Goal: Task Accomplishment & Management: Manage account settings

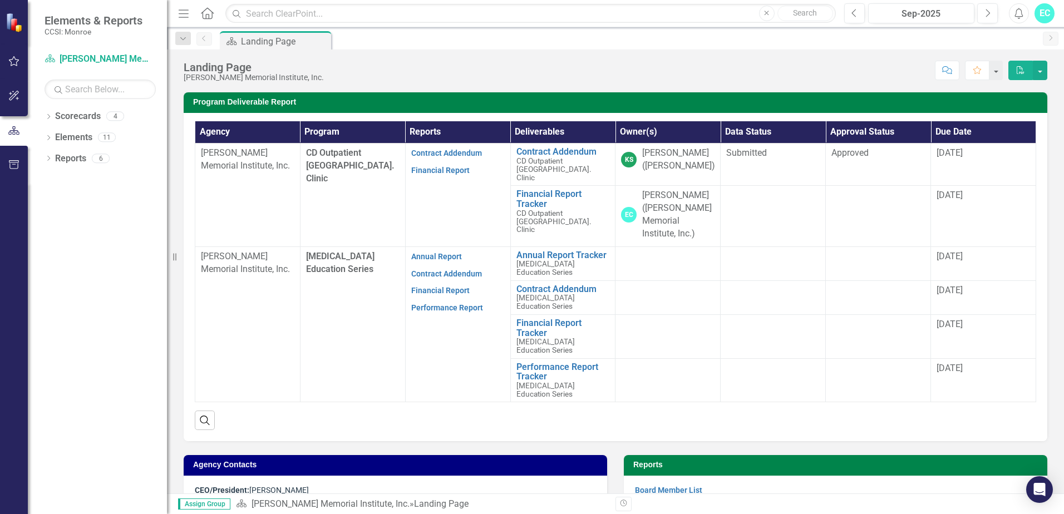
scroll to position [278, 0]
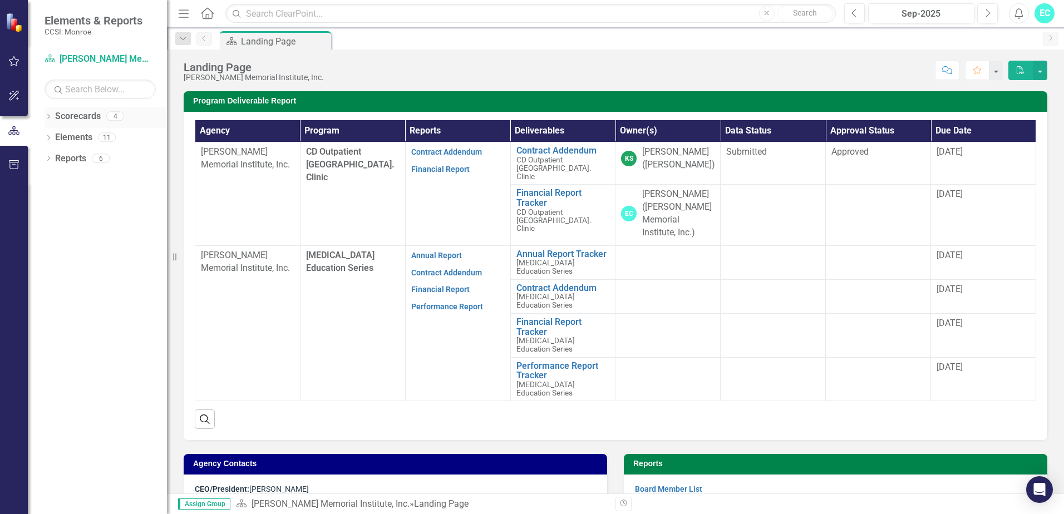
click at [48, 117] on icon "Dropdown" at bounding box center [49, 118] width 8 height 6
click at [439, 285] on link "Financial Report" at bounding box center [440, 289] width 58 height 9
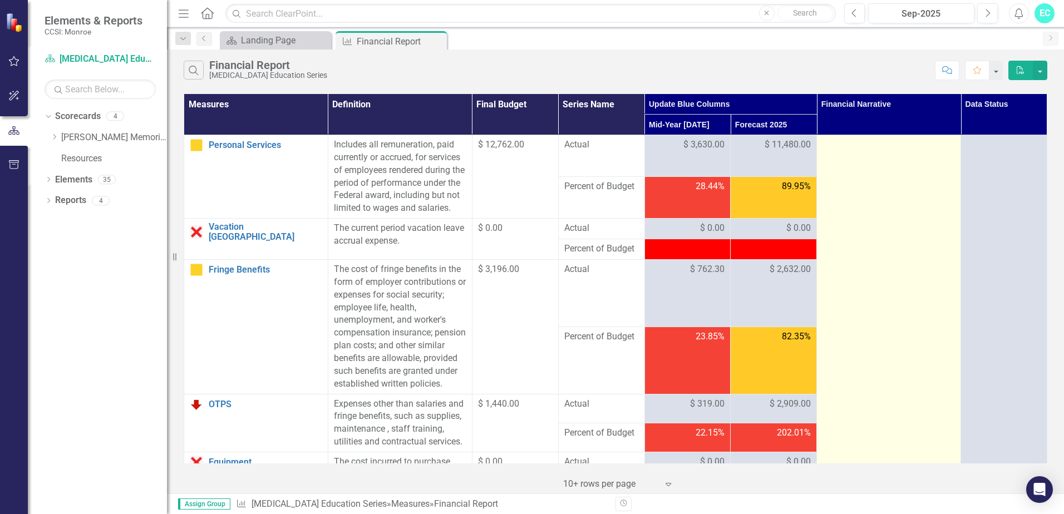
click at [867, 145] on div at bounding box center [889, 145] width 133 height 13
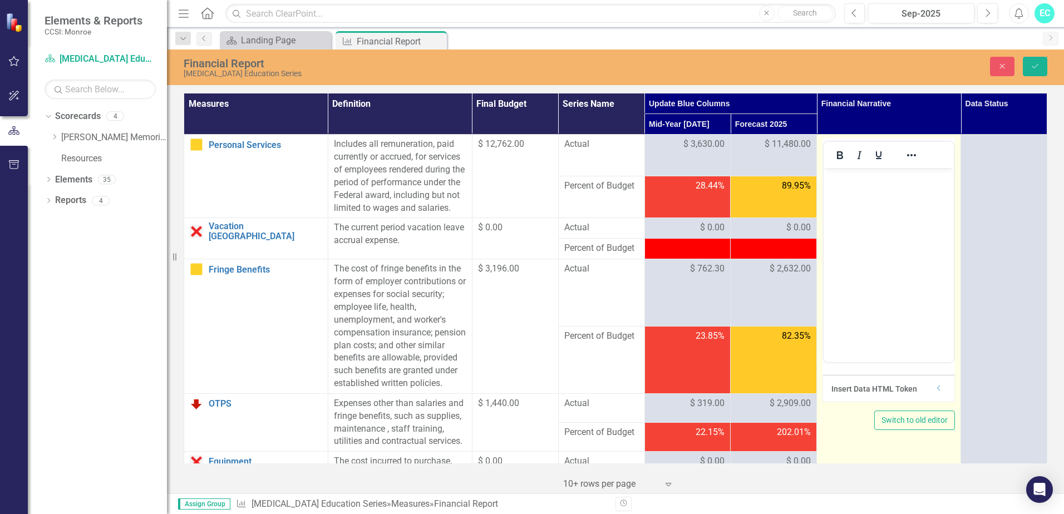
click at [867, 145] on div at bounding box center [860, 155] width 72 height 22
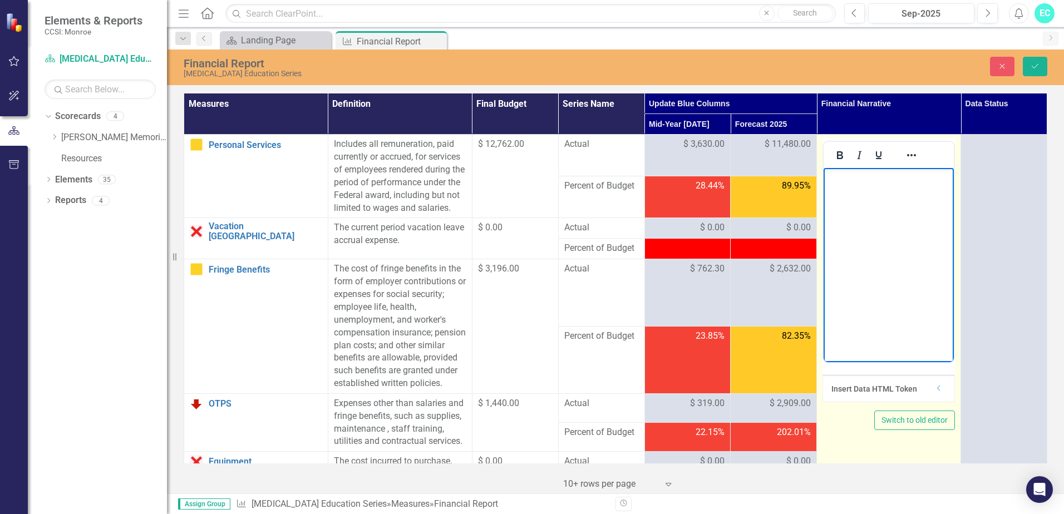
click at [845, 180] on p "Rich Text Area. Press ALT-0 for help." at bounding box center [889, 177] width 125 height 13
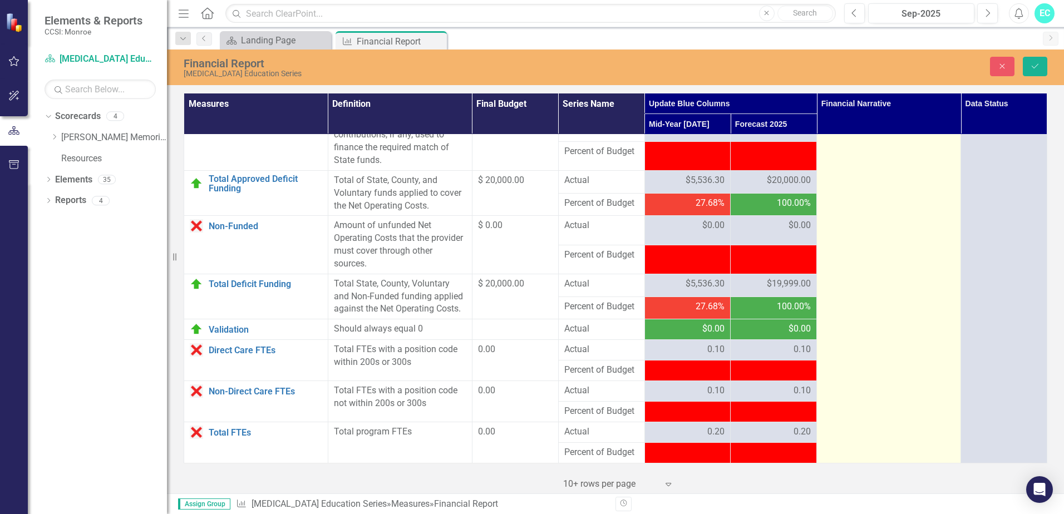
scroll to position [1396, 0]
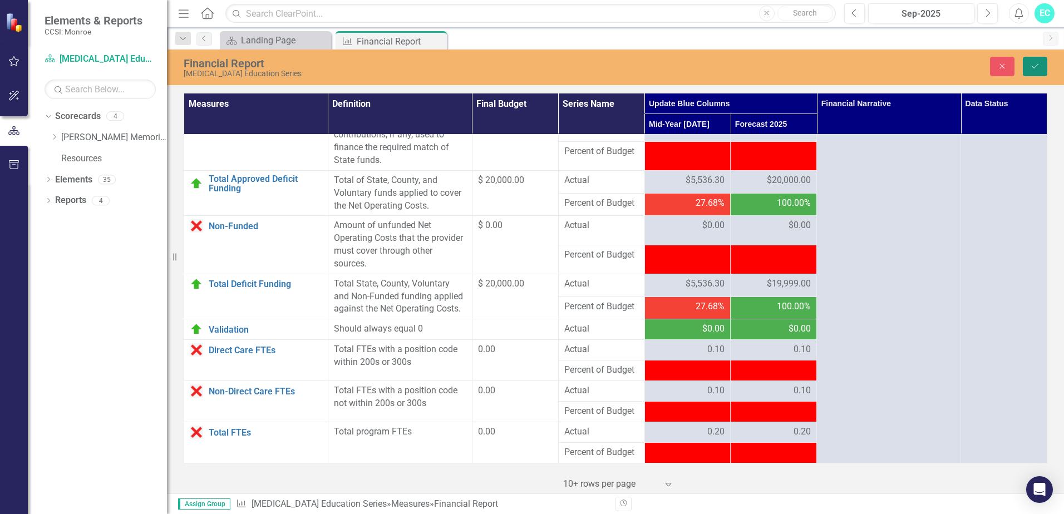
click at [1031, 65] on icon "Save" at bounding box center [1036, 66] width 10 height 8
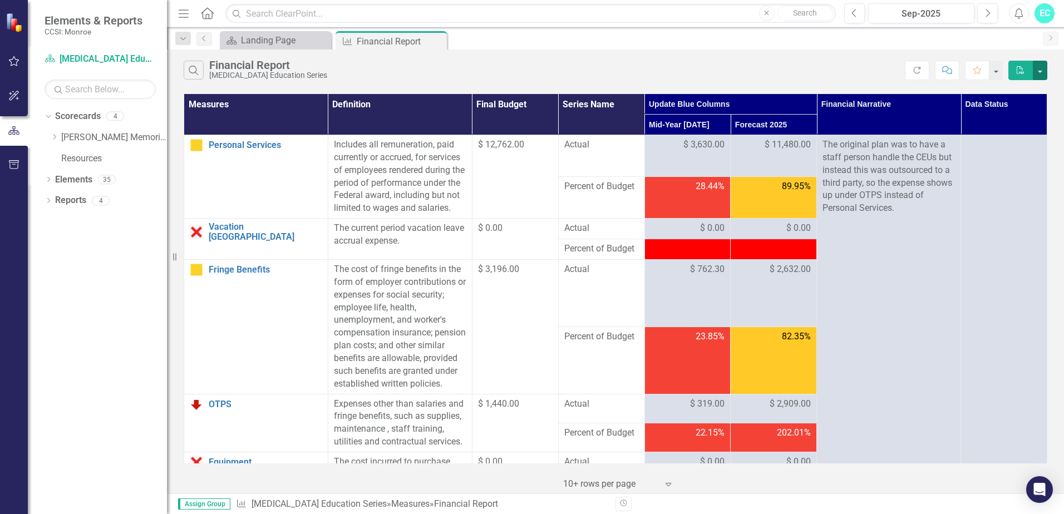
click at [1039, 71] on button "button" at bounding box center [1040, 70] width 14 height 19
click at [843, 72] on div "Search Financial Report [MEDICAL_DATA] Education Series" at bounding box center [545, 70] width 722 height 19
click at [982, 115] on th "Data Status" at bounding box center [1004, 114] width 86 height 41
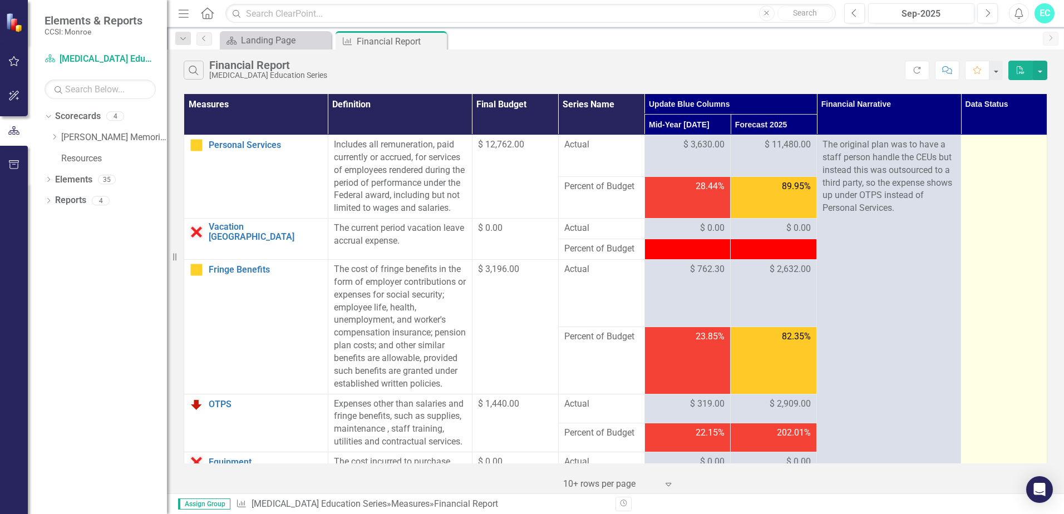
click at [997, 142] on div at bounding box center [1004, 145] width 75 height 13
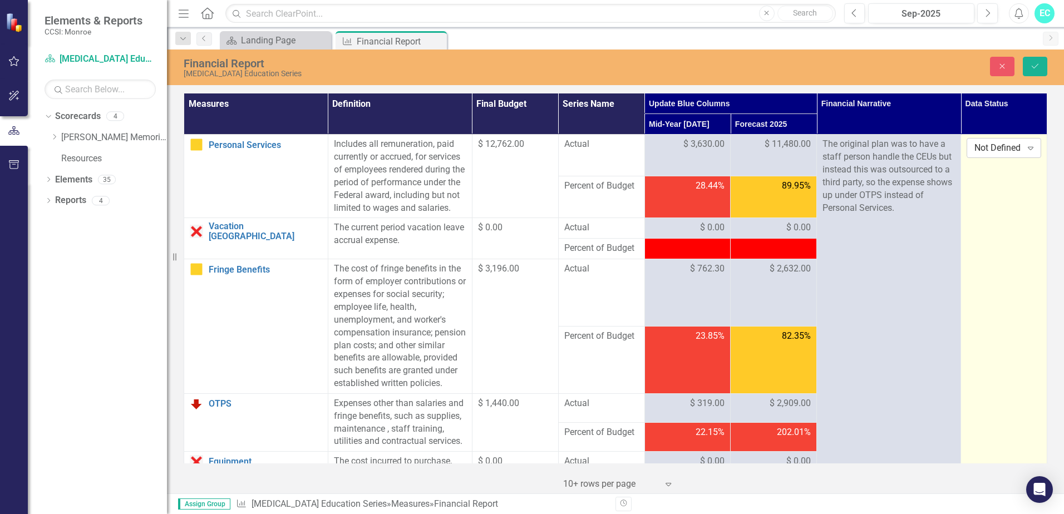
drag, startPoint x: 997, startPoint y: 142, endPoint x: 1020, endPoint y: 149, distance: 25.0
click at [1025, 149] on icon "Expand" at bounding box center [1030, 148] width 11 height 9
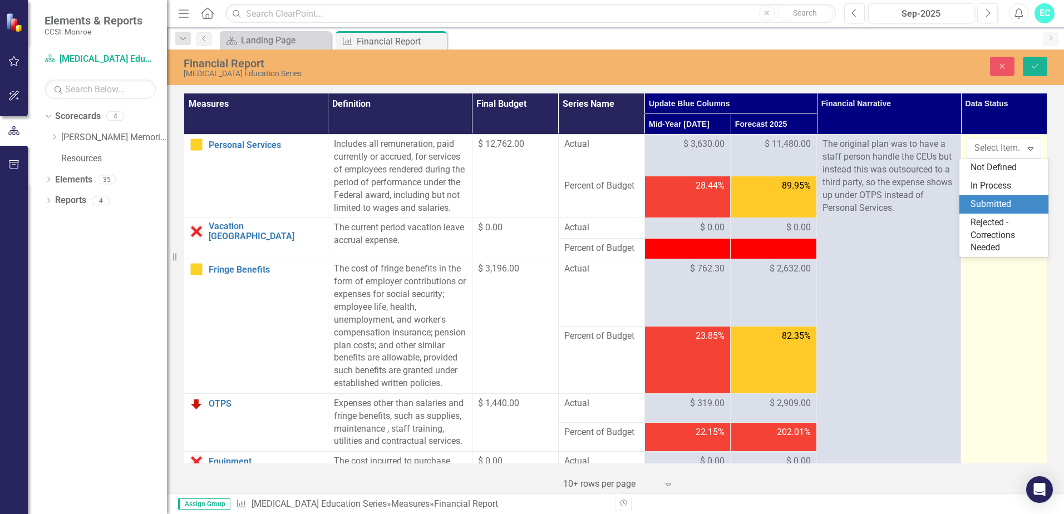
click at [994, 203] on div "Submitted" at bounding box center [1006, 204] width 71 height 13
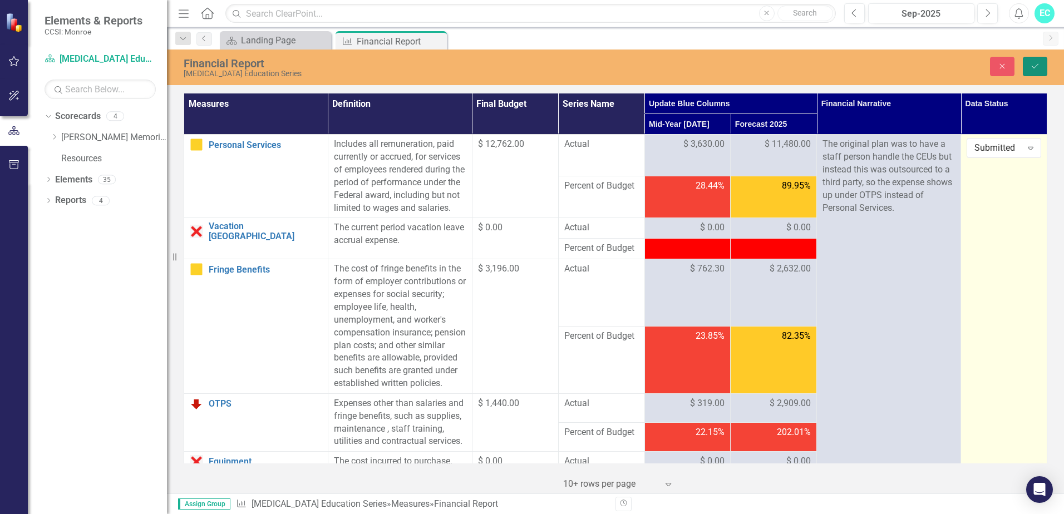
click at [1033, 65] on icon "Save" at bounding box center [1036, 66] width 10 height 8
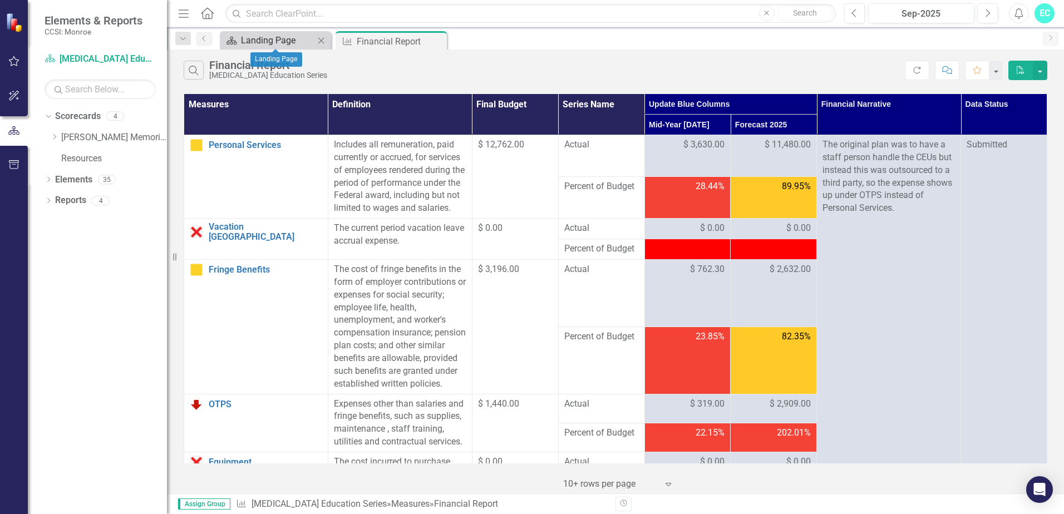
click at [259, 42] on div "Landing Page" at bounding box center [277, 40] width 73 height 14
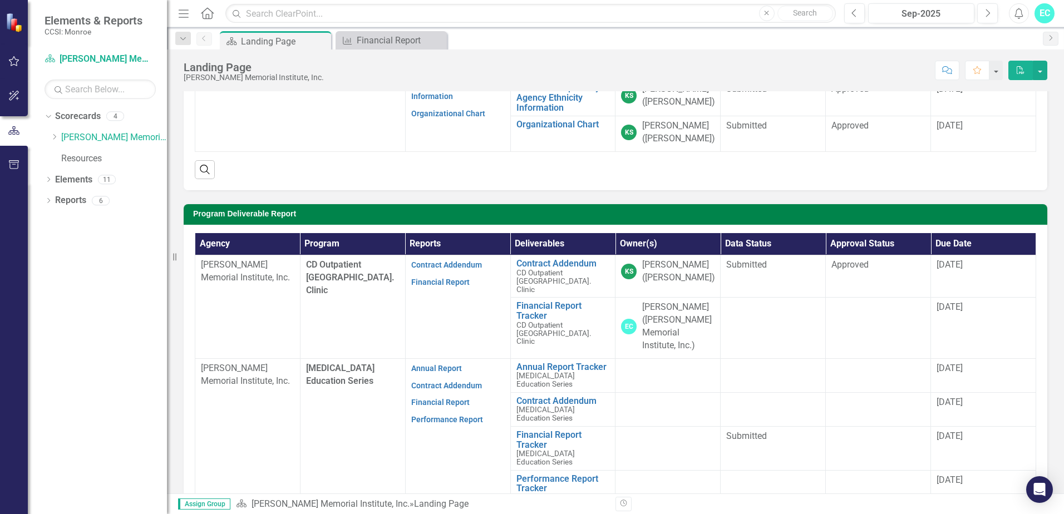
scroll to position [167, 0]
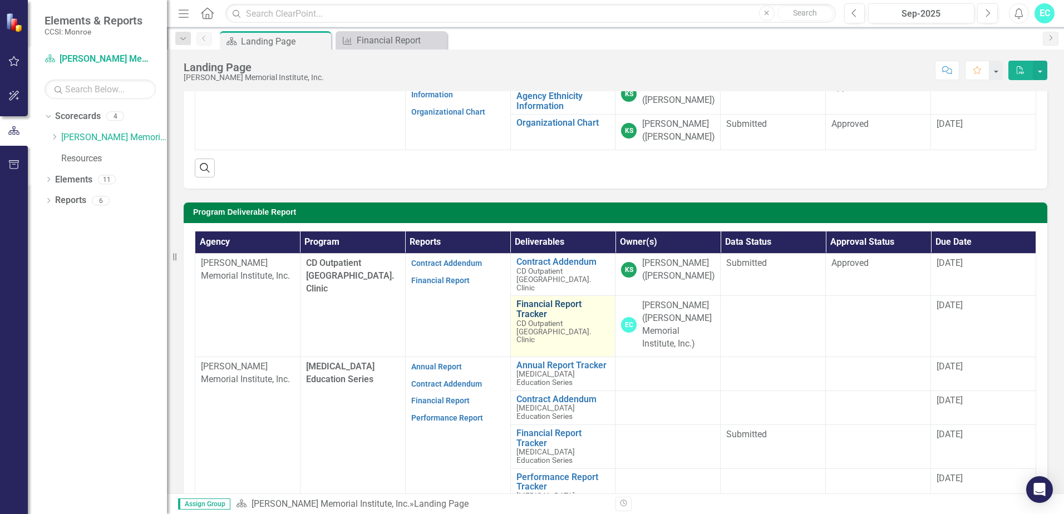
click at [529, 300] on link "Financial Report Tracker" at bounding box center [564, 309] width 94 height 19
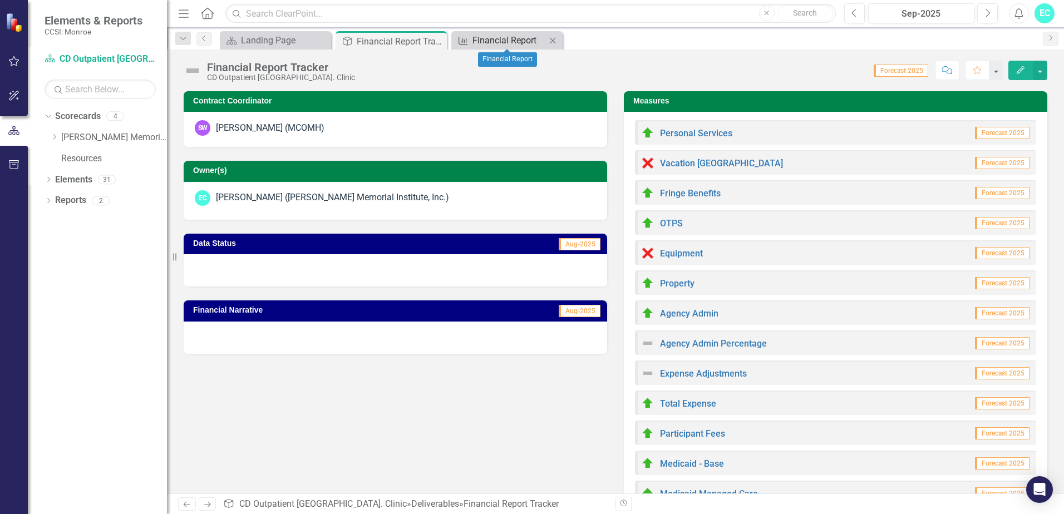
click at [478, 38] on div "Financial Report" at bounding box center [509, 40] width 73 height 14
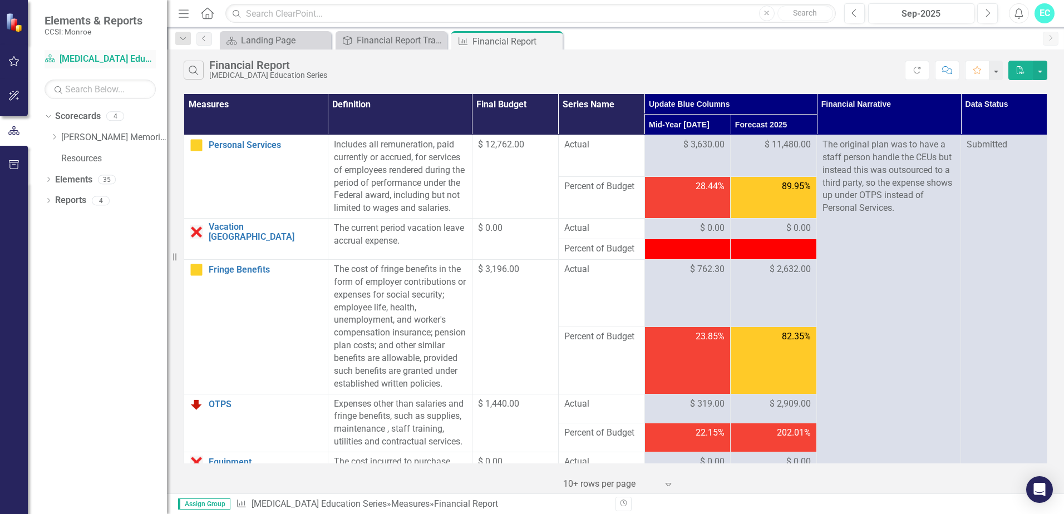
click at [54, 57] on icon "Scorecard" at bounding box center [50, 58] width 11 height 9
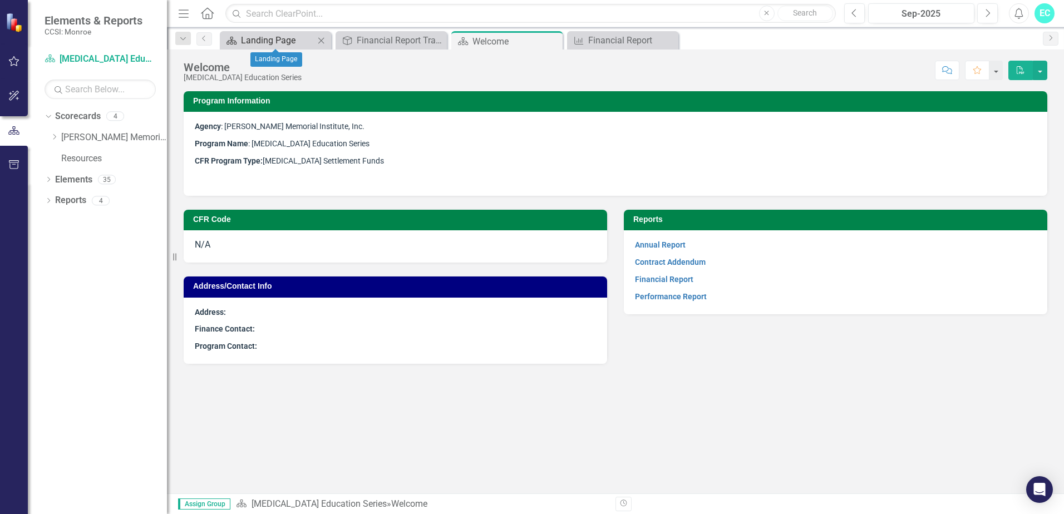
click at [247, 45] on div "Landing Page" at bounding box center [277, 40] width 73 height 14
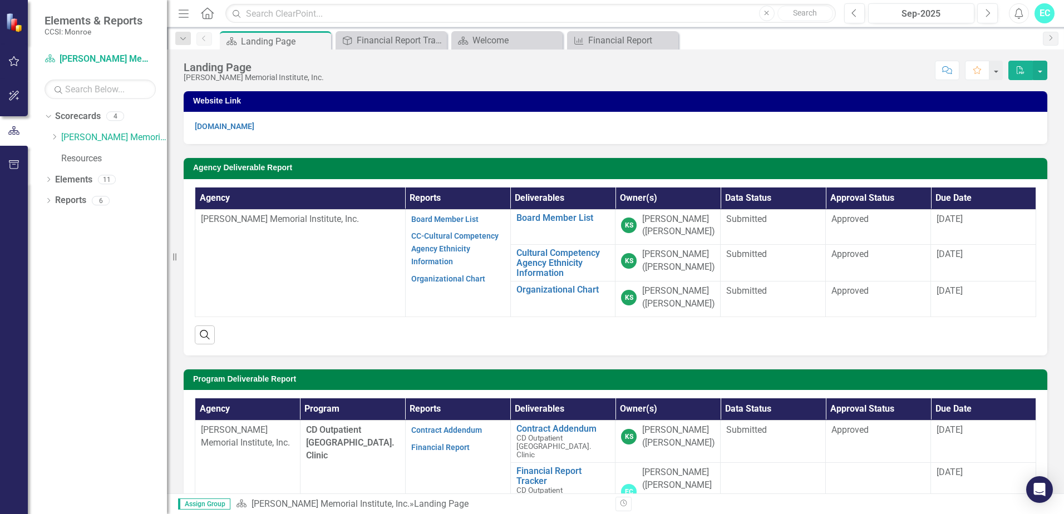
click at [208, 14] on icon at bounding box center [207, 13] width 13 height 12
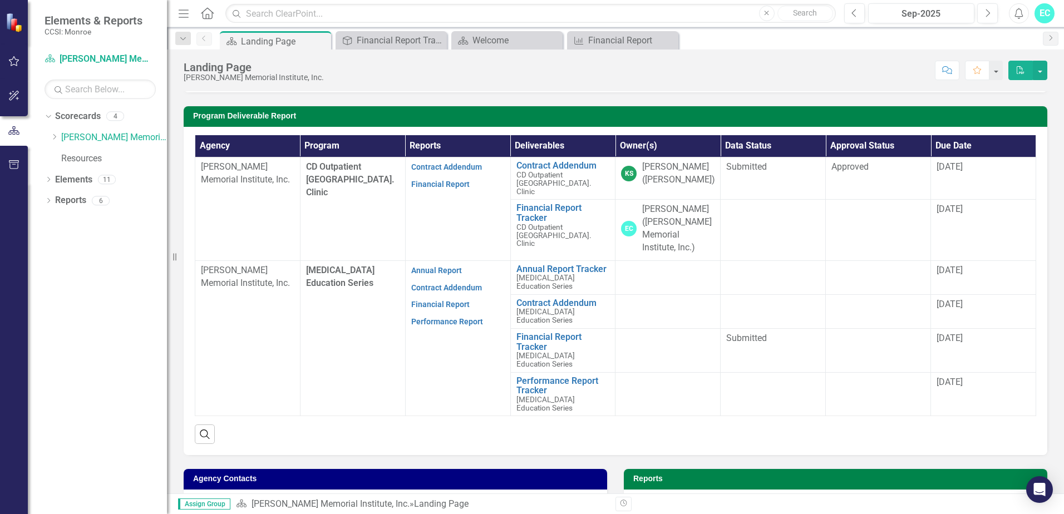
scroll to position [278, 0]
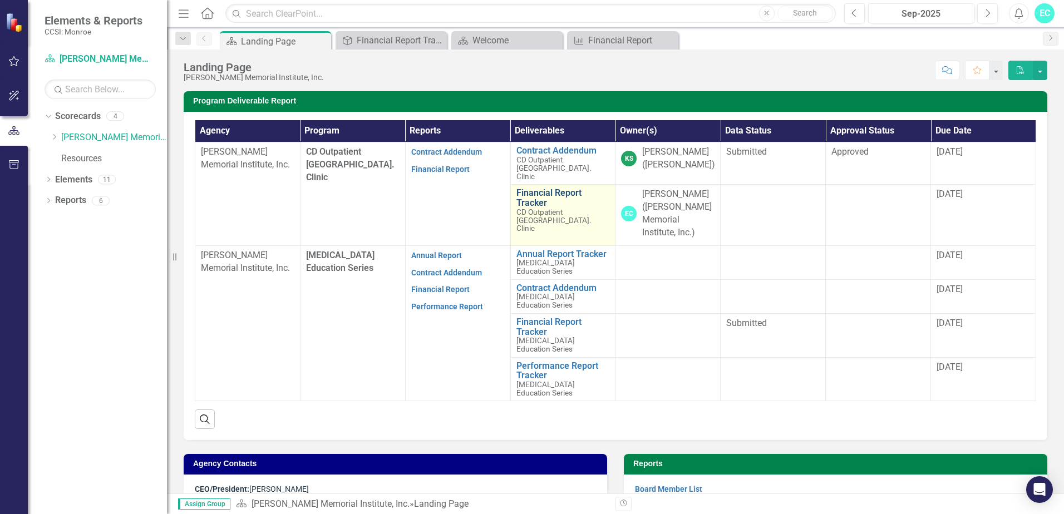
click at [543, 188] on link "Financial Report Tracker" at bounding box center [564, 197] width 94 height 19
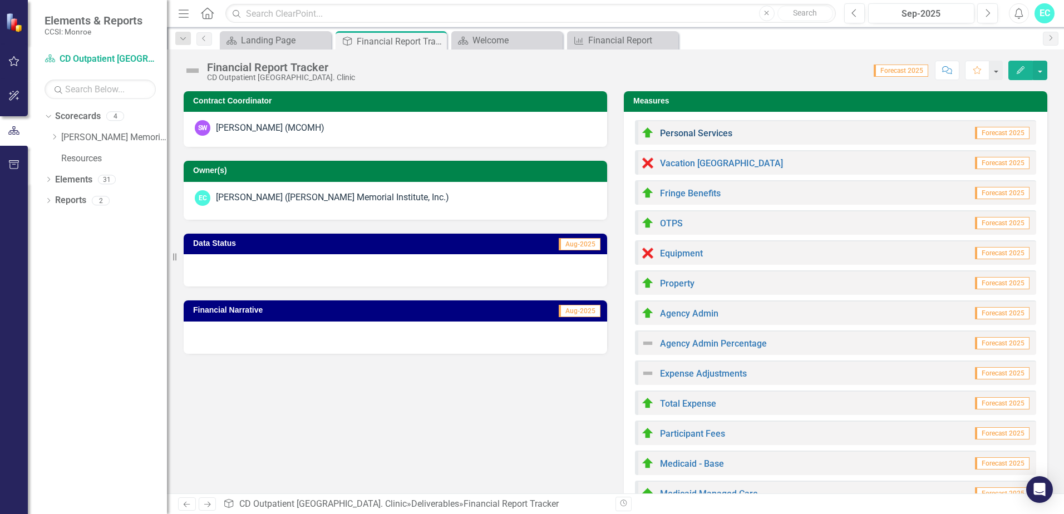
click at [708, 134] on link "Personal Services" at bounding box center [696, 133] width 72 height 11
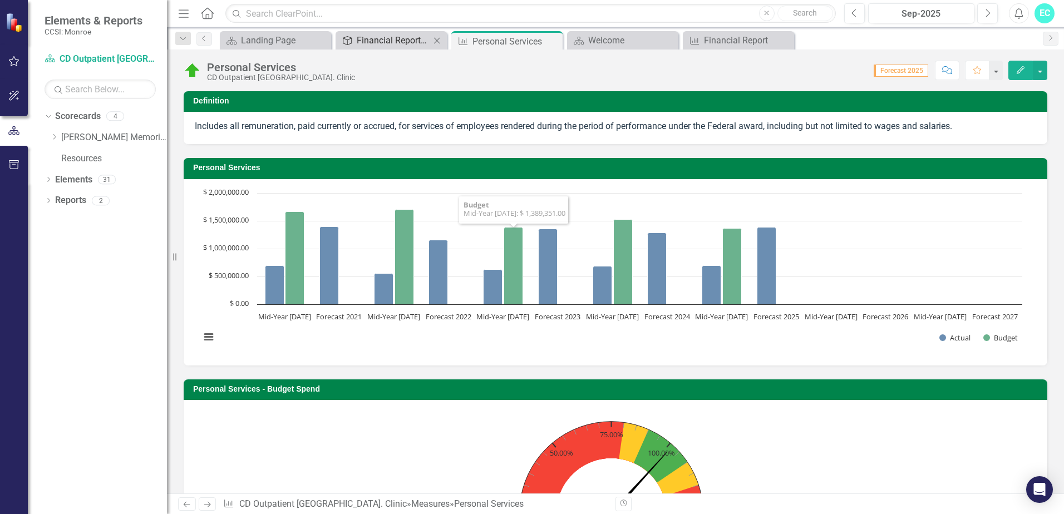
click at [409, 42] on div "Financial Report Tracker" at bounding box center [393, 40] width 73 height 14
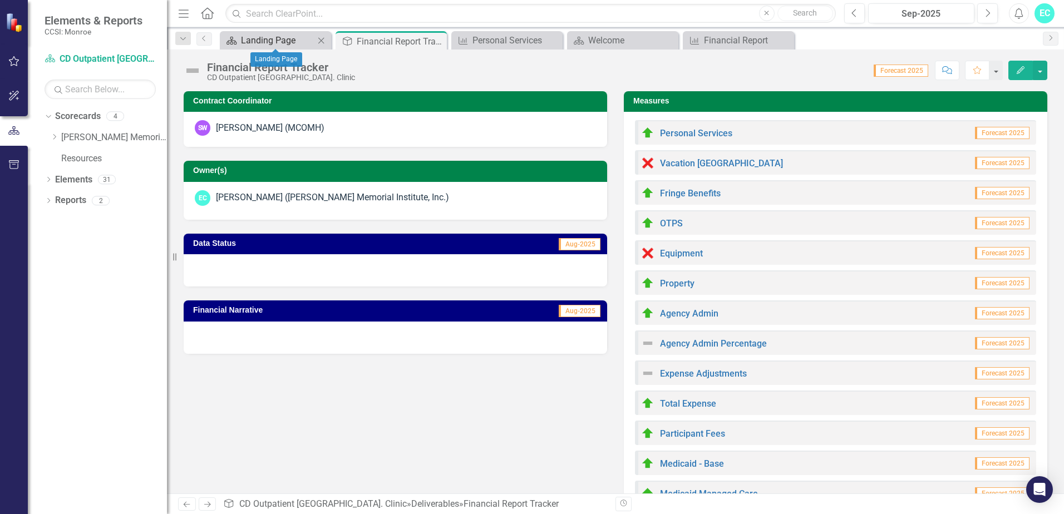
click at [295, 38] on div "Landing Page" at bounding box center [277, 40] width 73 height 14
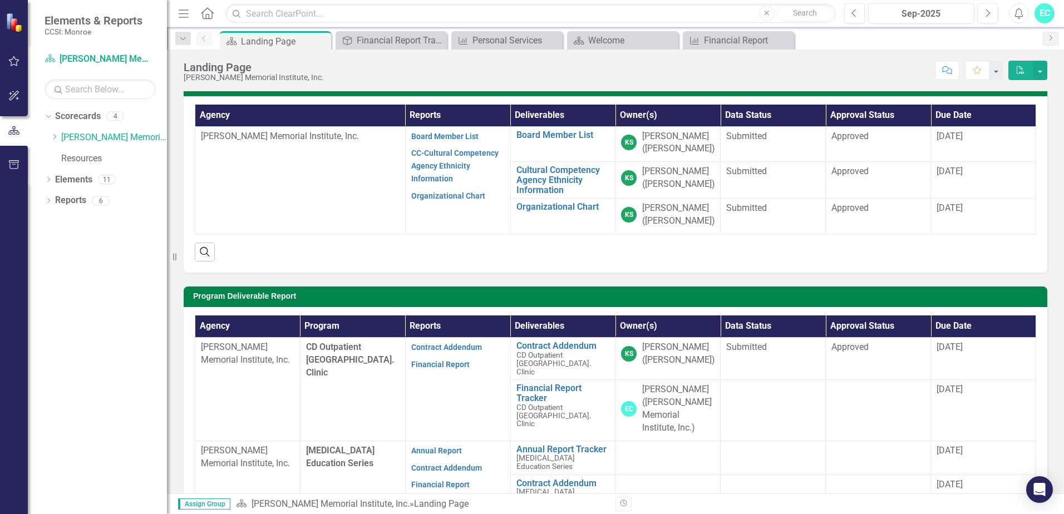
scroll to position [111, 0]
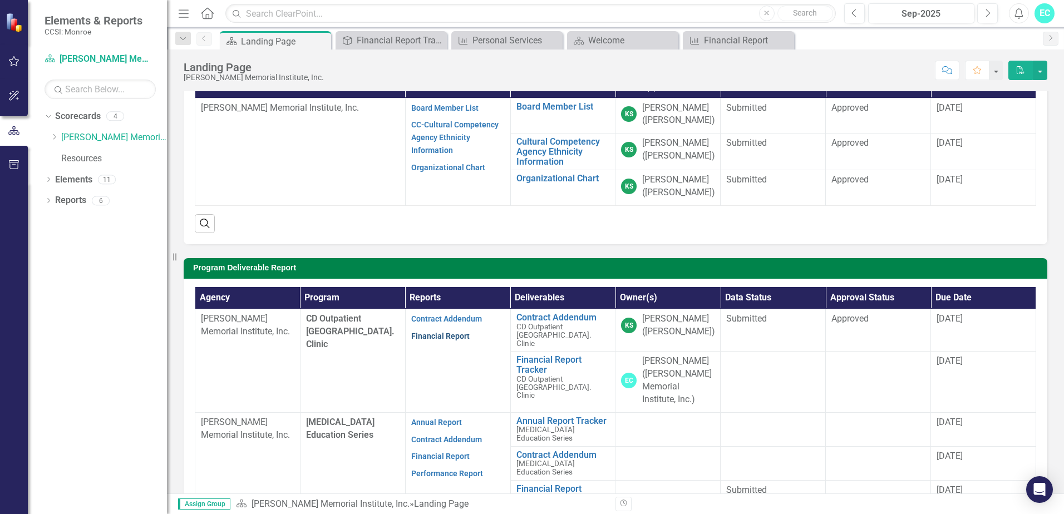
click at [451, 336] on link "Financial Report" at bounding box center [440, 336] width 58 height 9
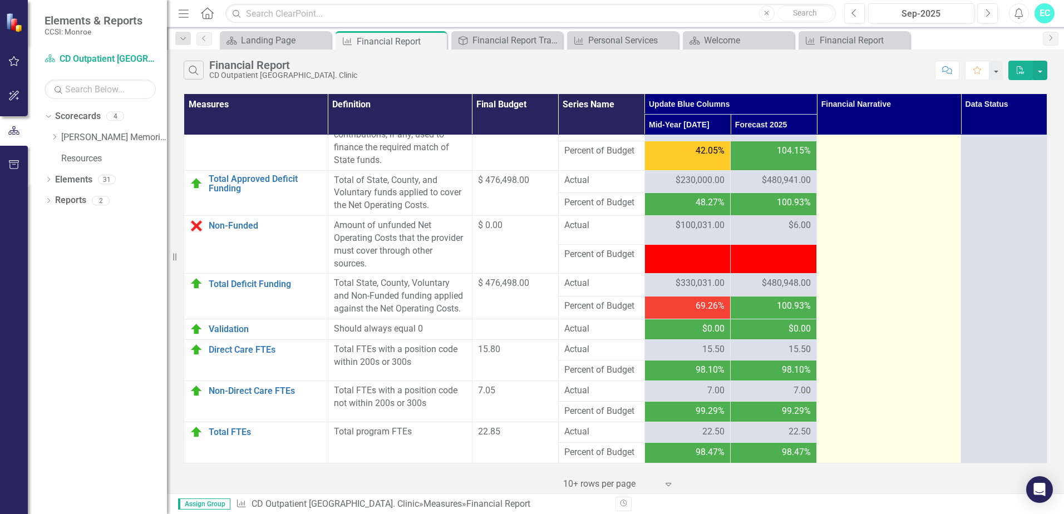
scroll to position [1396, 0]
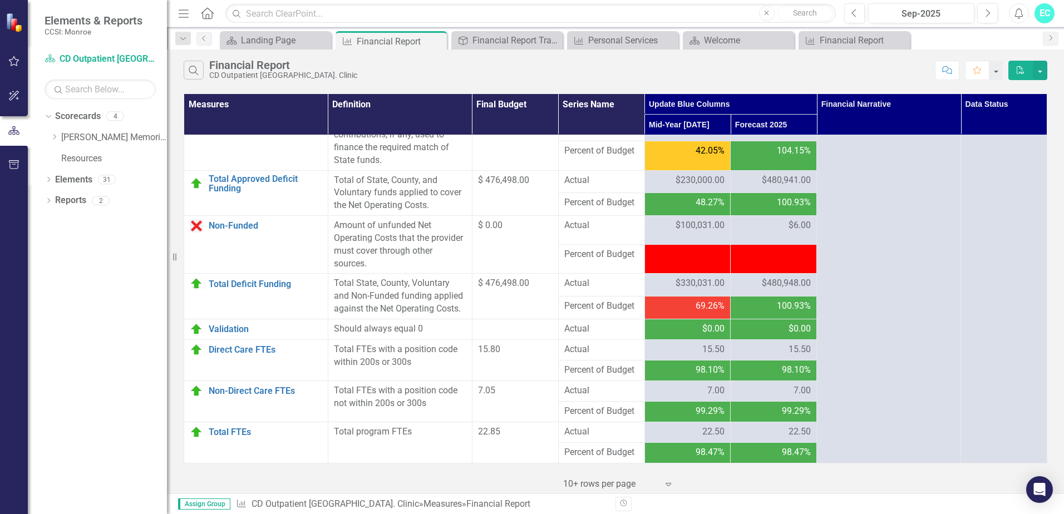
click at [1005, 112] on th "Data Status" at bounding box center [1004, 114] width 86 height 41
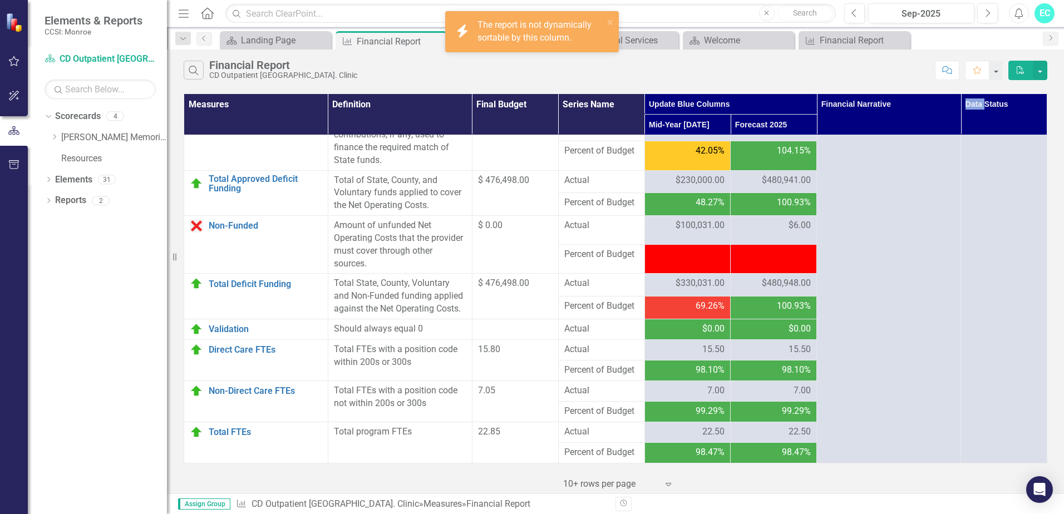
click at [1005, 112] on th "Data Status" at bounding box center [1004, 114] width 86 height 41
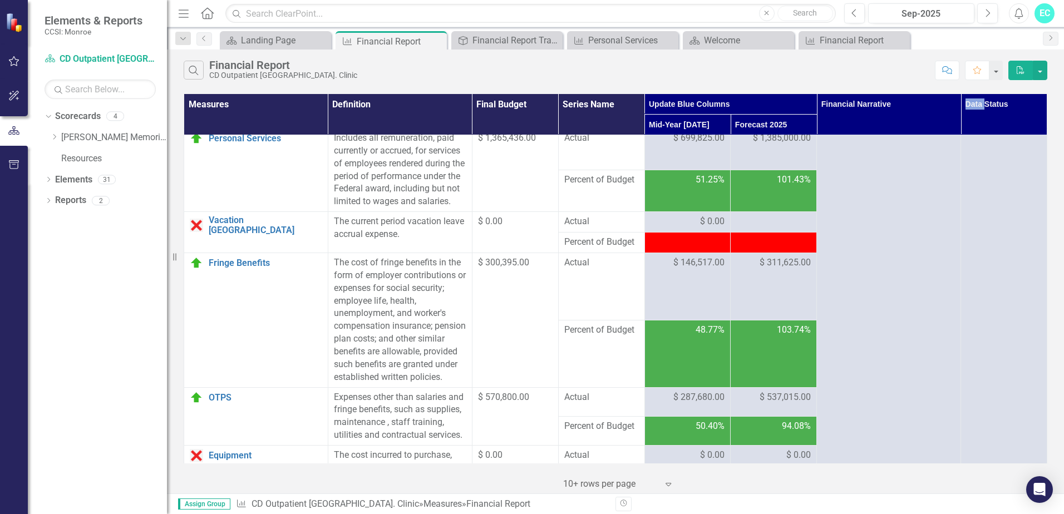
scroll to position [0, 0]
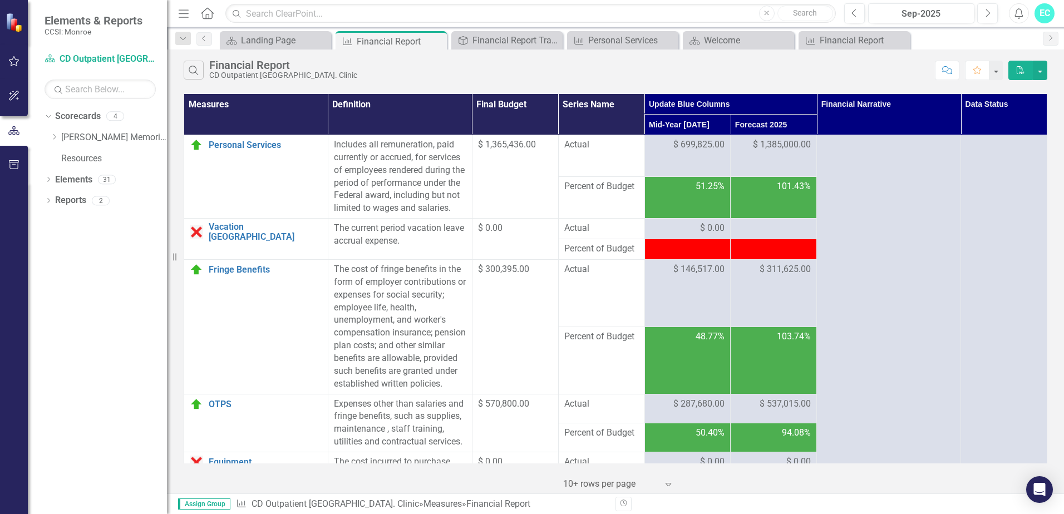
click at [1002, 118] on th "Data Status" at bounding box center [1004, 114] width 86 height 41
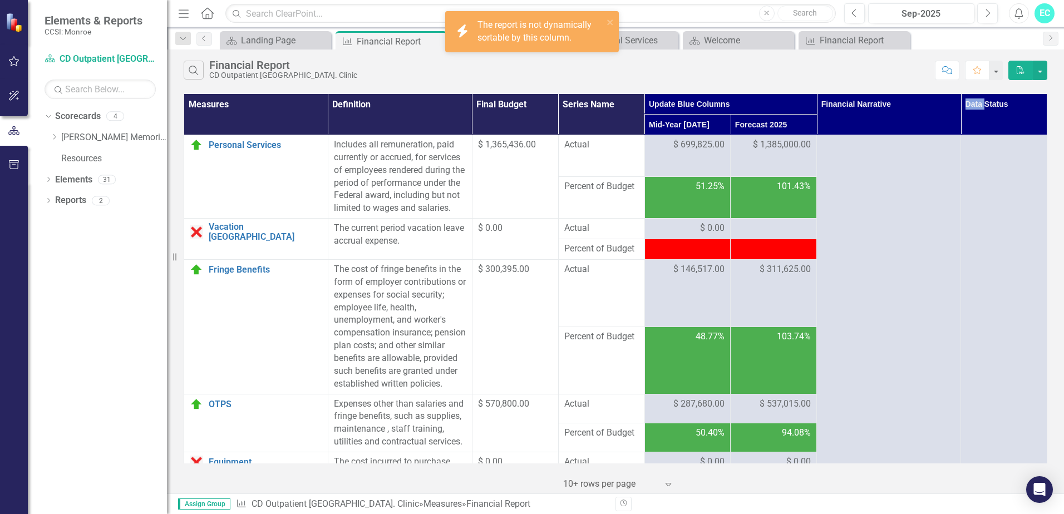
click at [1002, 118] on th "Data Status" at bounding box center [1004, 114] width 86 height 41
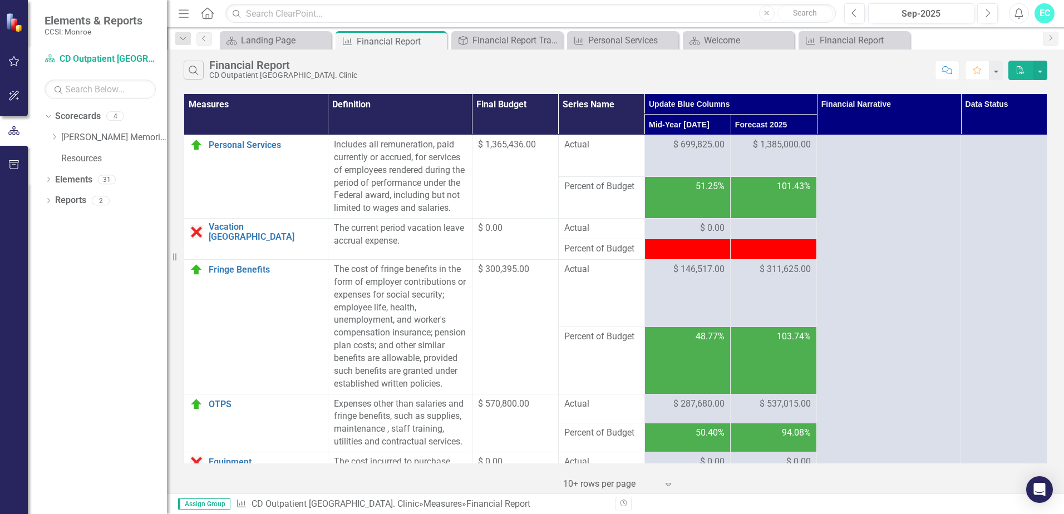
drag, startPoint x: 1002, startPoint y: 118, endPoint x: 1020, endPoint y: 122, distance: 19.3
drag, startPoint x: 1020, startPoint y: 122, endPoint x: 979, endPoint y: 111, distance: 43.2
click at [979, 111] on th "Data Status" at bounding box center [1004, 114] width 86 height 41
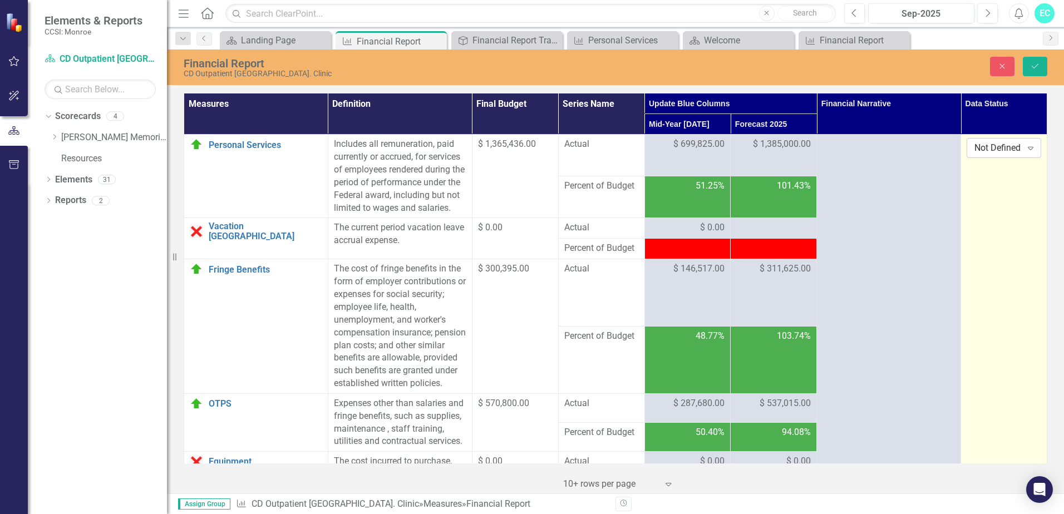
drag, startPoint x: 1007, startPoint y: 155, endPoint x: 1012, endPoint y: 150, distance: 7.5
click at [1012, 150] on div "Not Defined" at bounding box center [998, 148] width 47 height 13
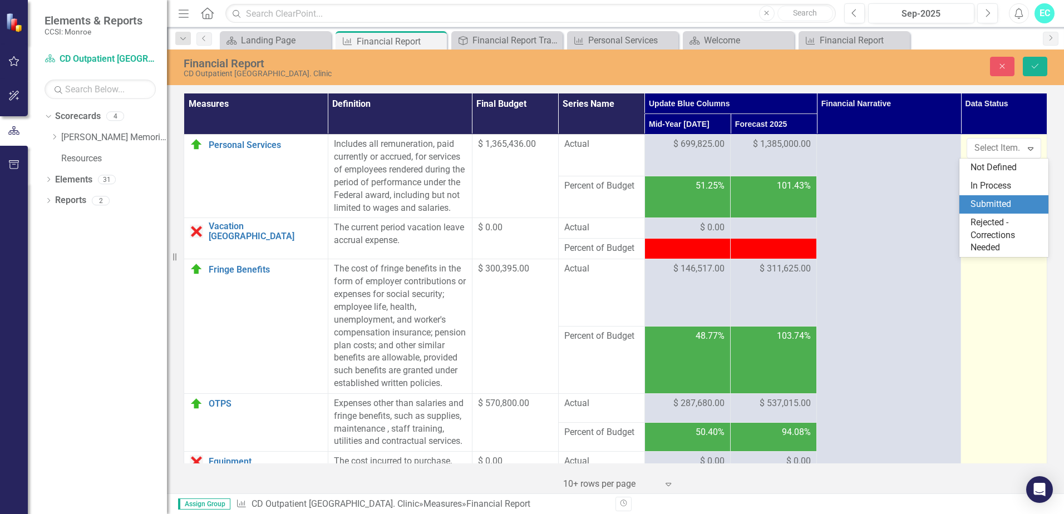
click at [981, 202] on div "Submitted" at bounding box center [1006, 204] width 71 height 13
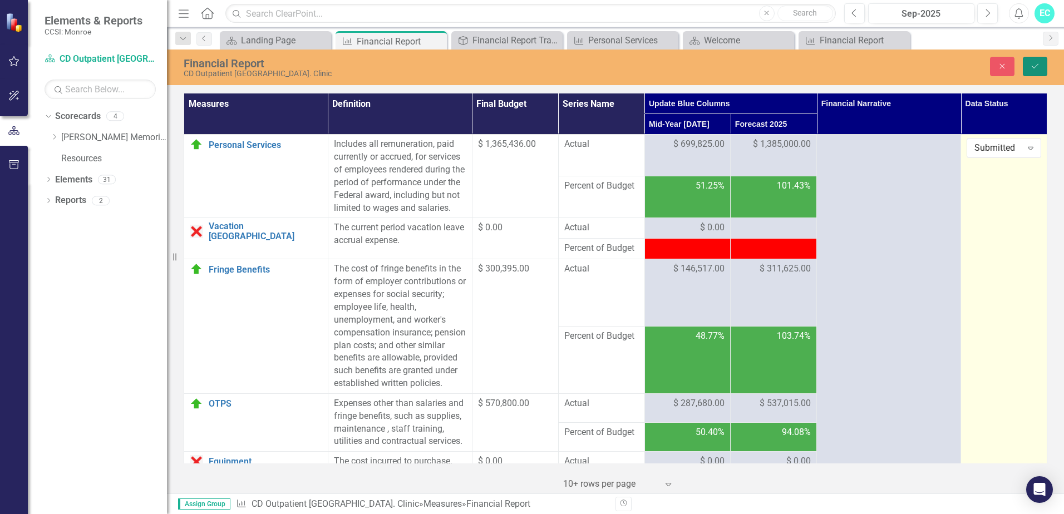
click at [1035, 63] on icon "Save" at bounding box center [1036, 66] width 10 height 8
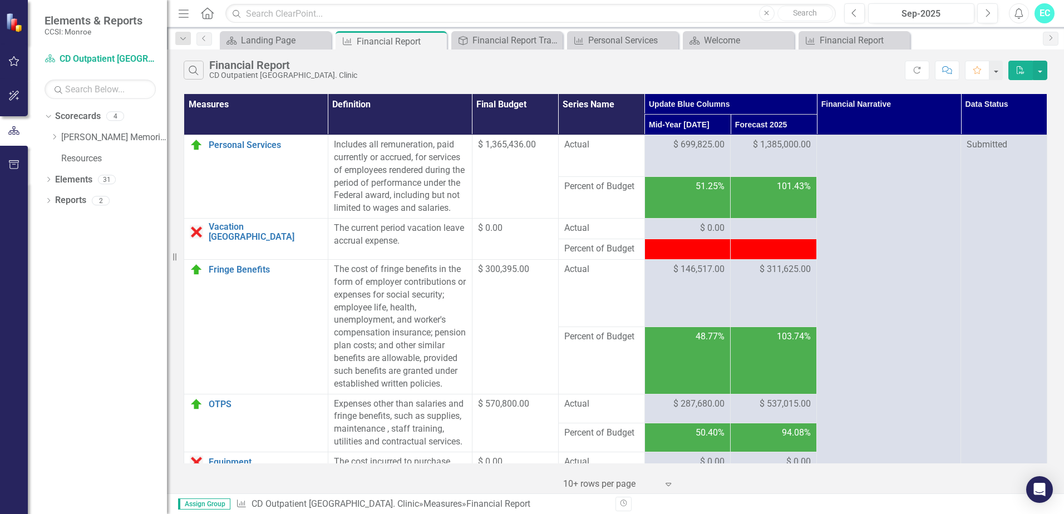
click at [1043, 20] on div "EC" at bounding box center [1045, 13] width 20 height 20
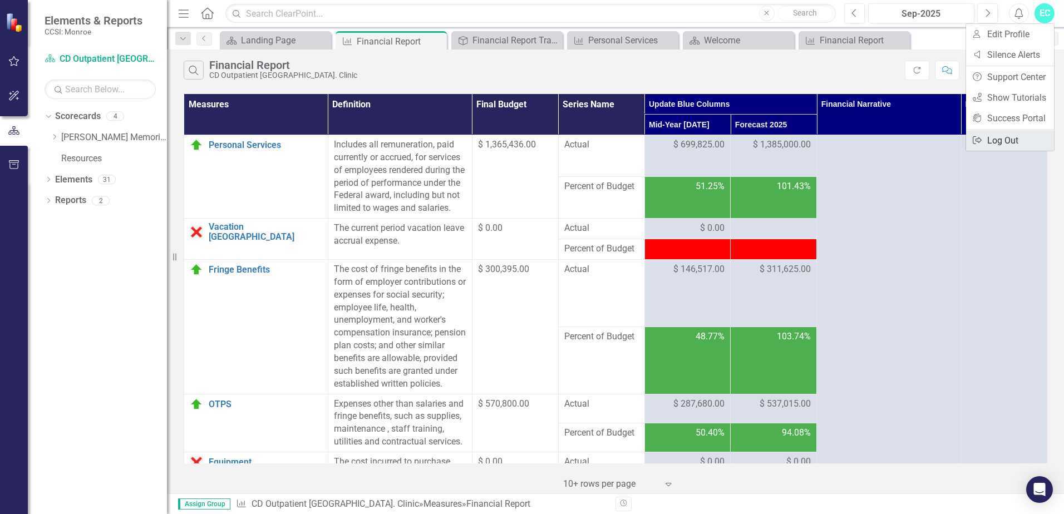
click at [1010, 139] on link "Logout Log Out" at bounding box center [1010, 140] width 88 height 21
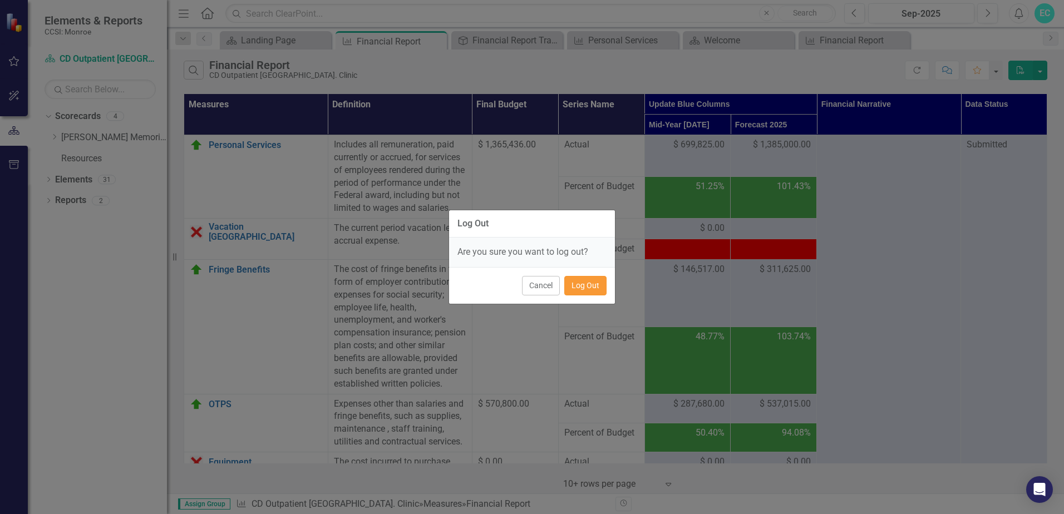
click at [583, 288] on button "Log Out" at bounding box center [586, 285] width 42 height 19
